Goal: Find specific page/section: Find specific page/section

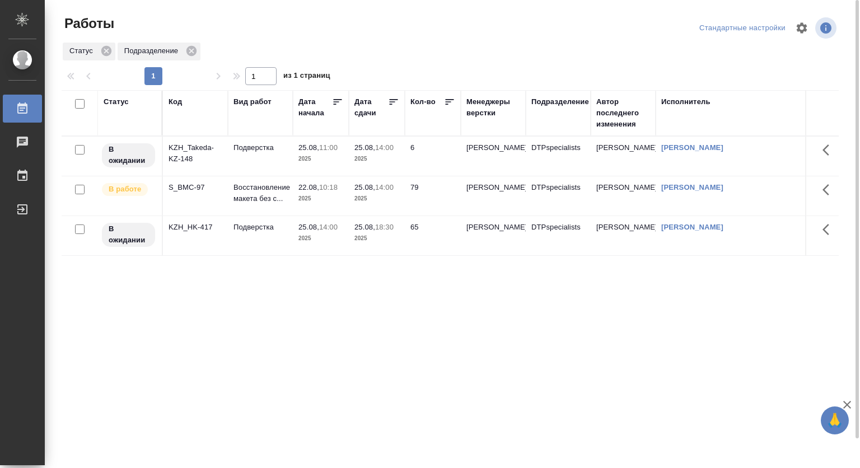
click at [378, 198] on p "2025" at bounding box center [376, 198] width 45 height 11
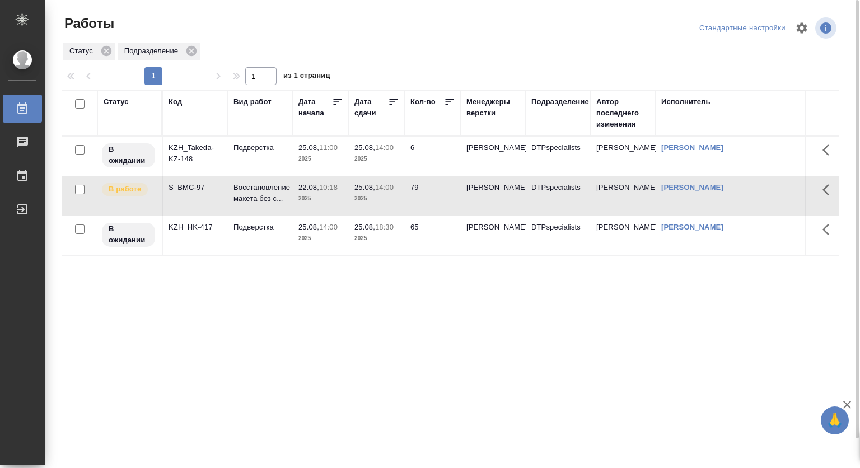
click at [506, 54] on div "Статус Подразделение" at bounding box center [450, 51] width 777 height 20
